Goal: Transaction & Acquisition: Purchase product/service

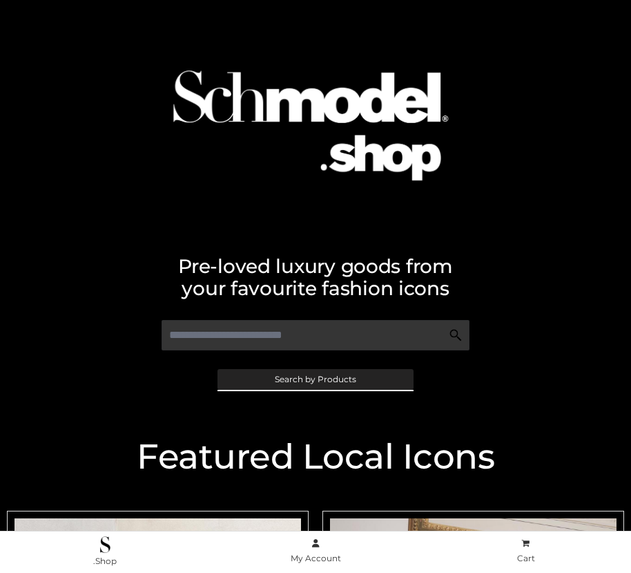
click at [315, 379] on span "Search by Products" at bounding box center [316, 379] width 82 height 8
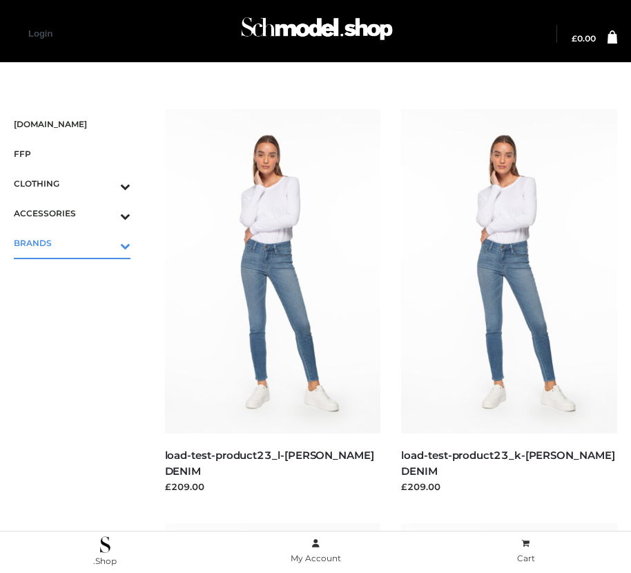
click at [106, 242] on icon "Toggle Submenu" at bounding box center [53, 246] width 155 height 16
click at [79, 272] on span "OPP SWIMWEAR" at bounding box center [79, 273] width 103 height 16
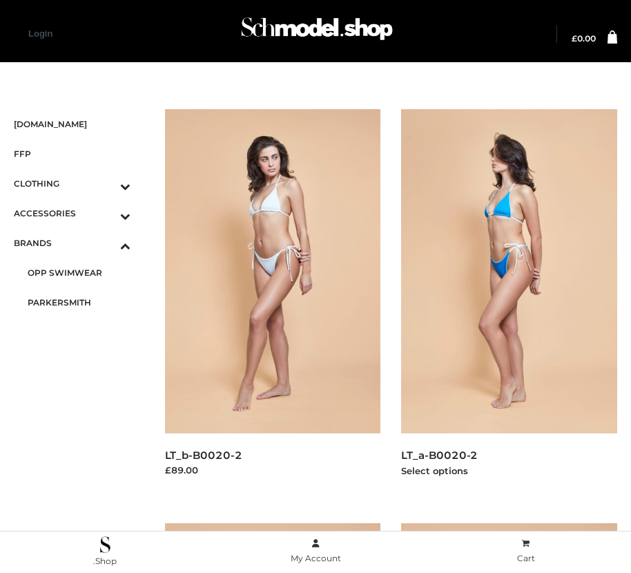
click at [509, 302] on img at bounding box center [509, 271] width 216 height 324
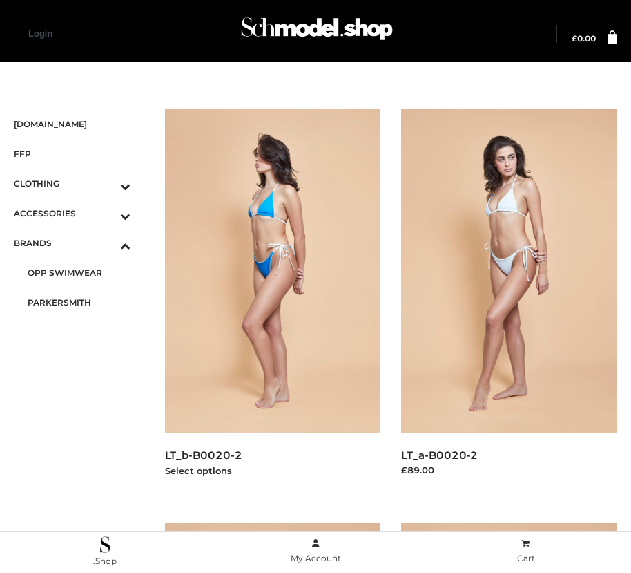
click at [272, 302] on img at bounding box center [273, 271] width 216 height 324
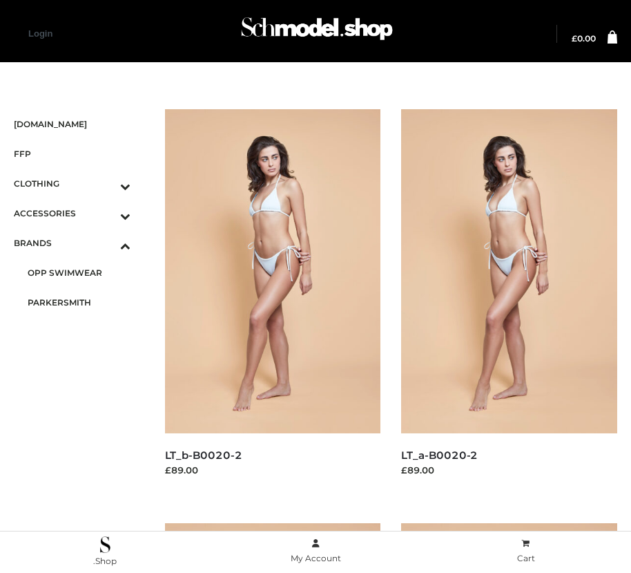
scroll to position [1165, 0]
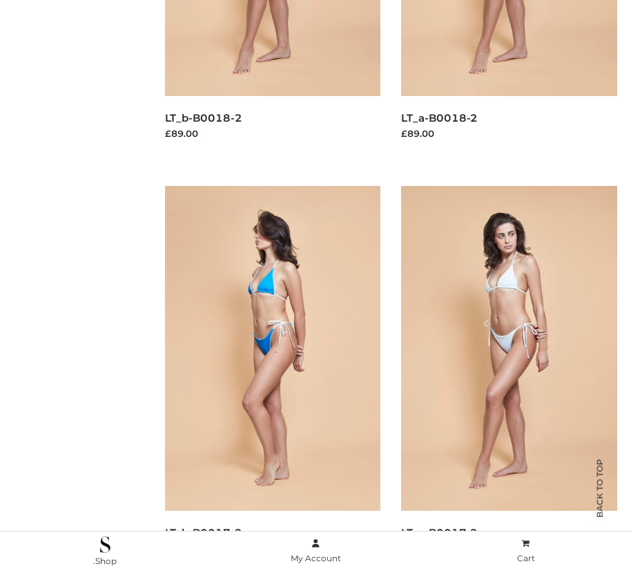
click at [272, 379] on img at bounding box center [273, 348] width 216 height 324
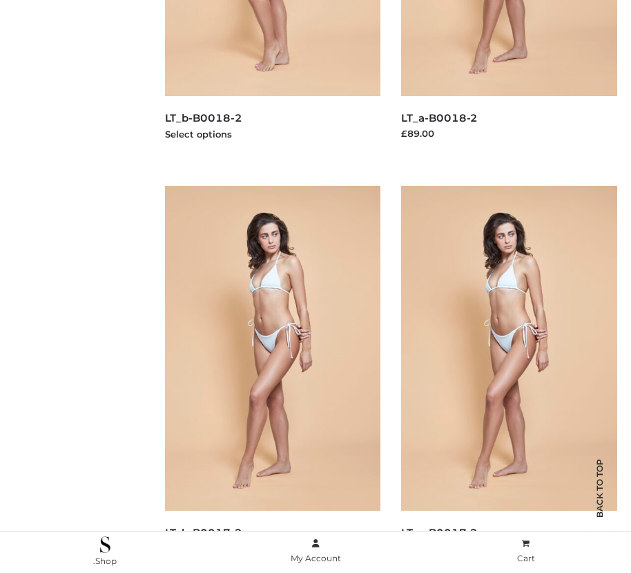
scroll to position [750, 0]
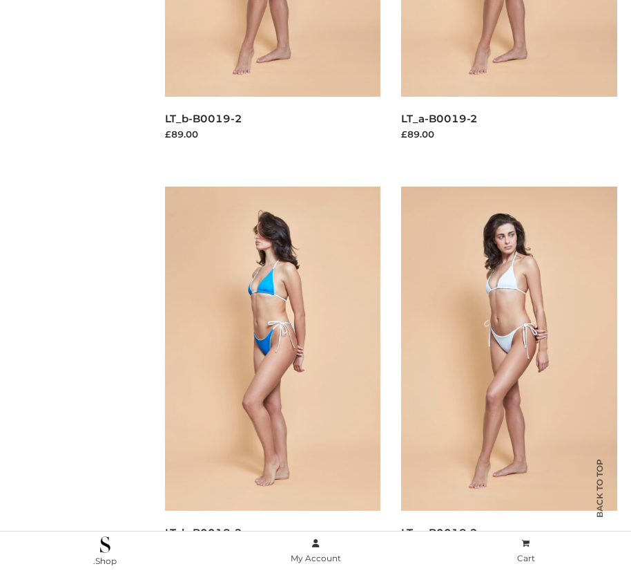
click at [272, 379] on img at bounding box center [273, 349] width 216 height 324
